Goal: Task Accomplishment & Management: Manage account settings

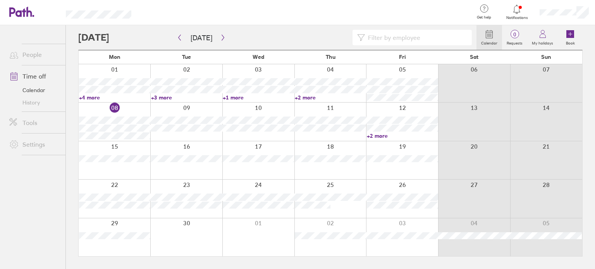
click at [306, 95] on link "+2 more" at bounding box center [330, 97] width 71 height 7
click at [243, 98] on link "+1 more" at bounding box center [258, 97] width 71 height 7
click at [242, 98] on link "+1 more" at bounding box center [258, 97] width 71 height 7
click at [274, 266] on main "[DATE] [DATE] Mon Tue Wed Thu Fri Sat Sun 01 02 03 04 05 06 07 +4 more +3 more …" at bounding box center [330, 147] width 504 height 244
click at [222, 35] on icon "button" at bounding box center [223, 37] width 6 height 6
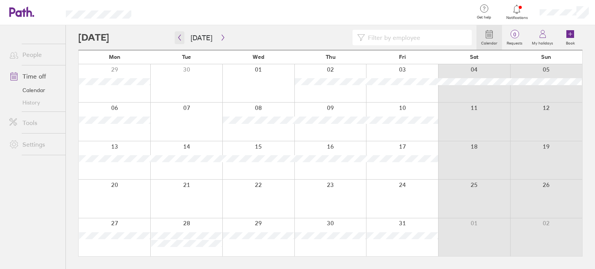
click at [177, 37] on icon "button" at bounding box center [180, 37] width 6 height 6
